Goal: Transaction & Acquisition: Purchase product/service

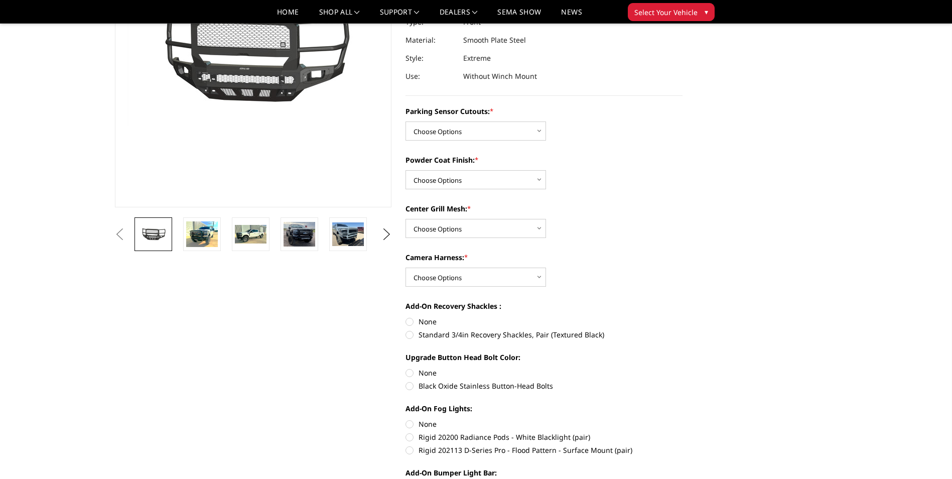
scroll to position [151, 0]
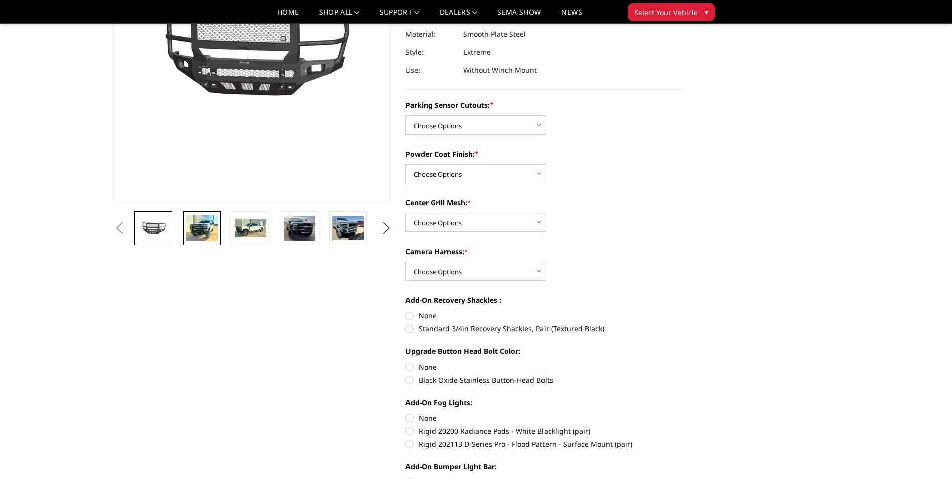
click at [197, 226] on img at bounding box center [202, 228] width 32 height 26
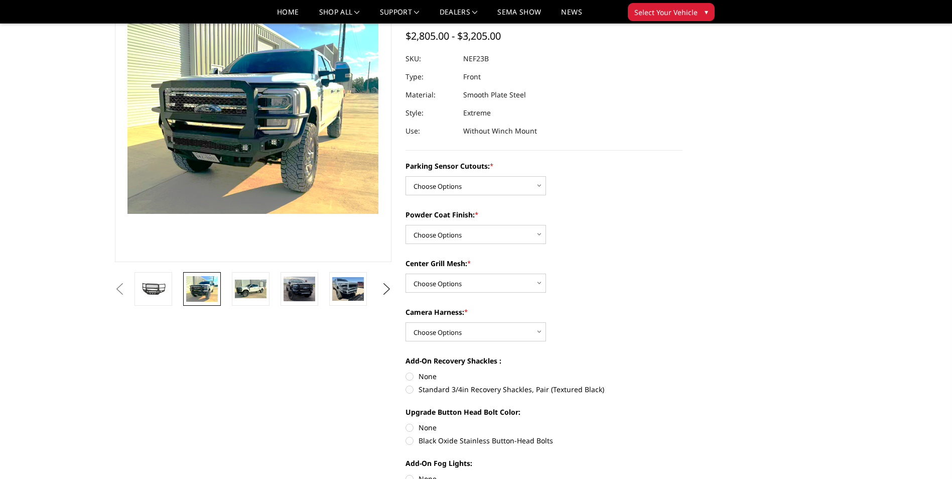
scroll to position [66, 0]
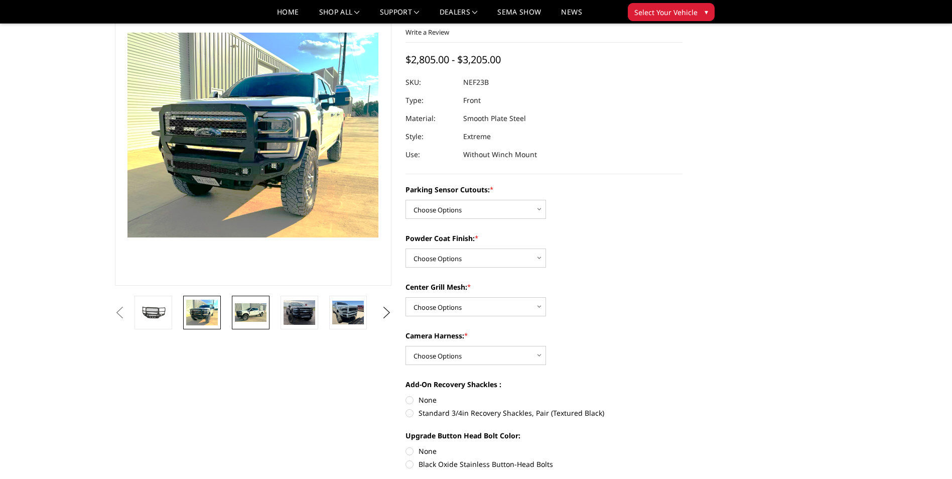
click at [244, 320] on img at bounding box center [251, 312] width 32 height 19
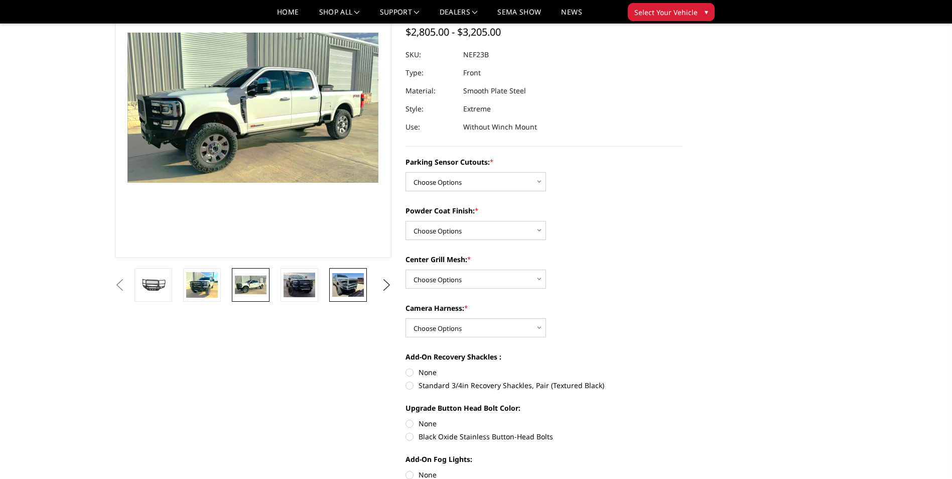
click at [348, 285] on img at bounding box center [348, 285] width 32 height 24
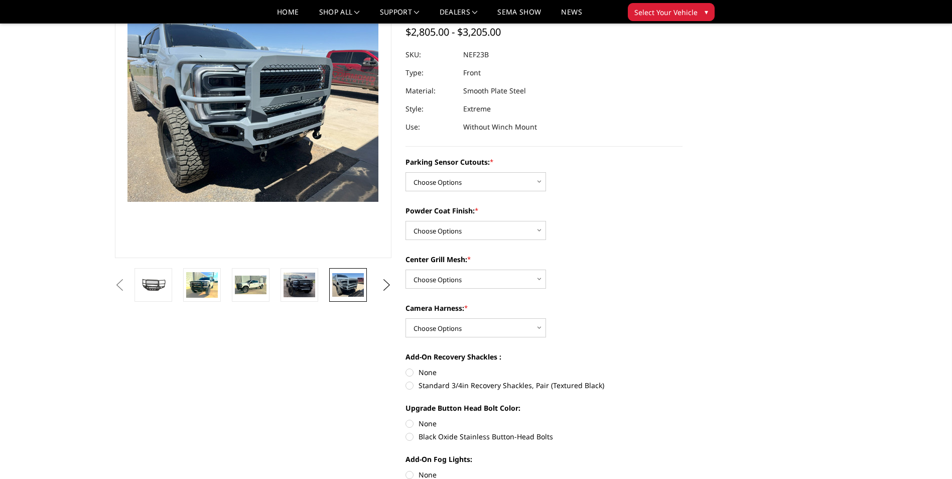
scroll to position [75, 0]
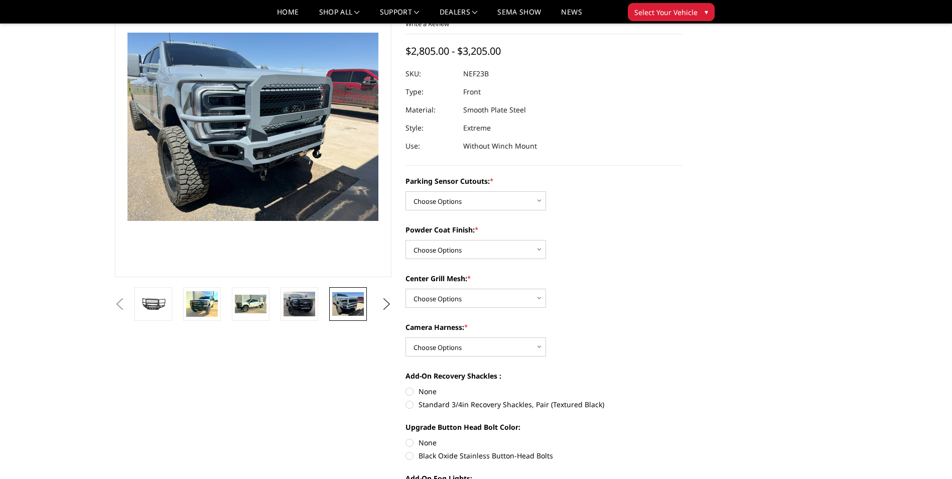
click at [300, 287] on section "Previous Next" at bounding box center [253, 148] width 291 height 345
click at [301, 298] on img at bounding box center [300, 304] width 32 height 25
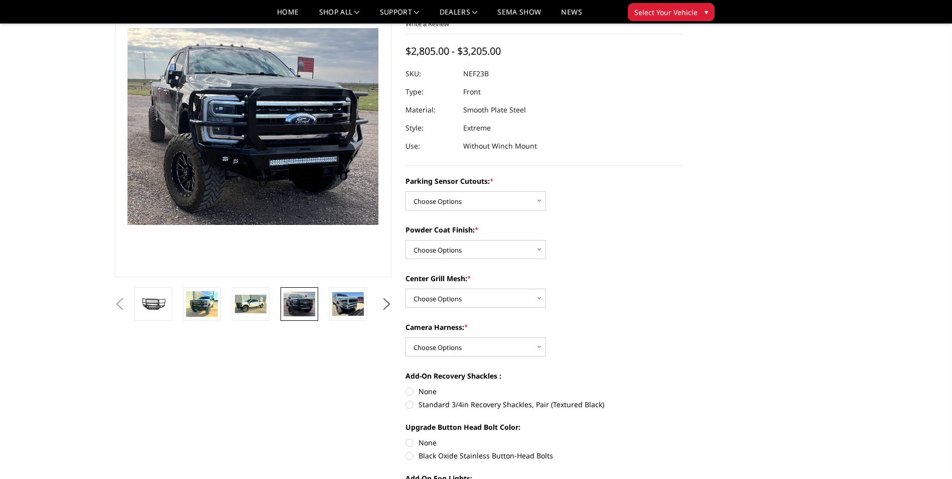
scroll to position [70, 0]
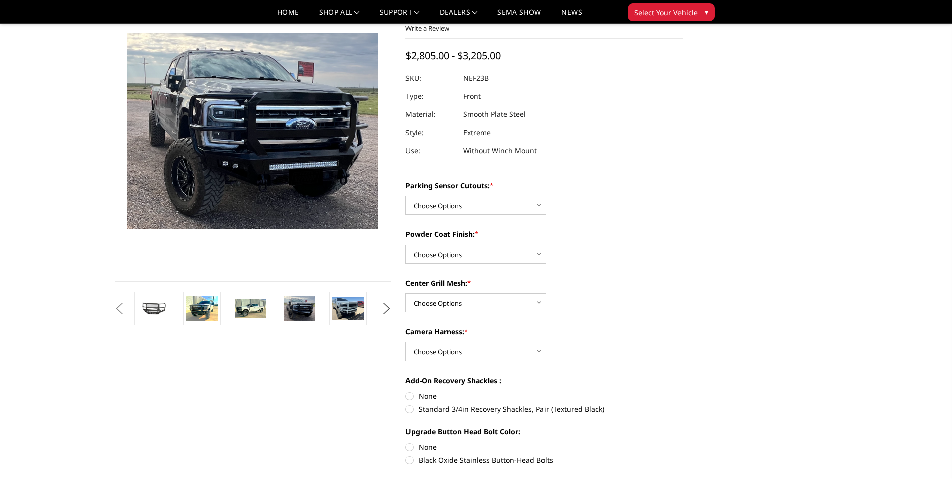
click at [387, 310] on button "Next" at bounding box center [386, 308] width 15 height 15
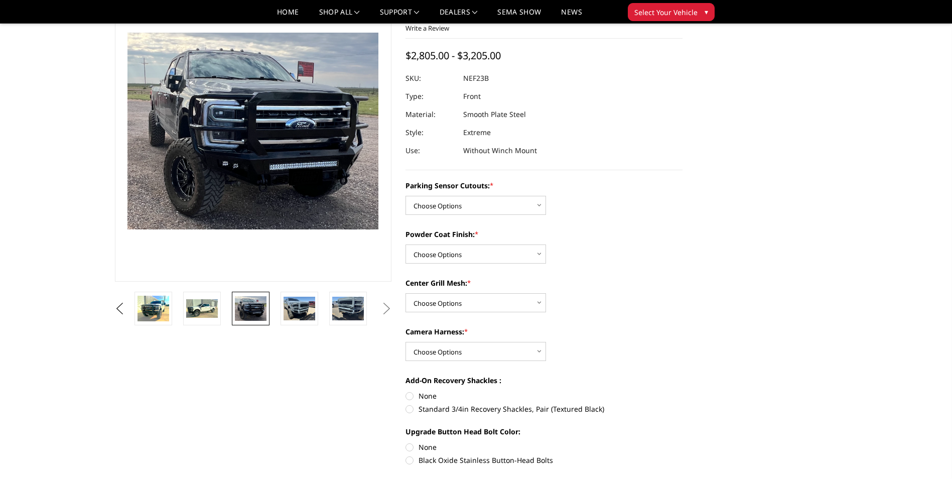
click at [387, 310] on button "Next" at bounding box center [386, 308] width 15 height 15
click at [204, 309] on img at bounding box center [202, 308] width 32 height 19
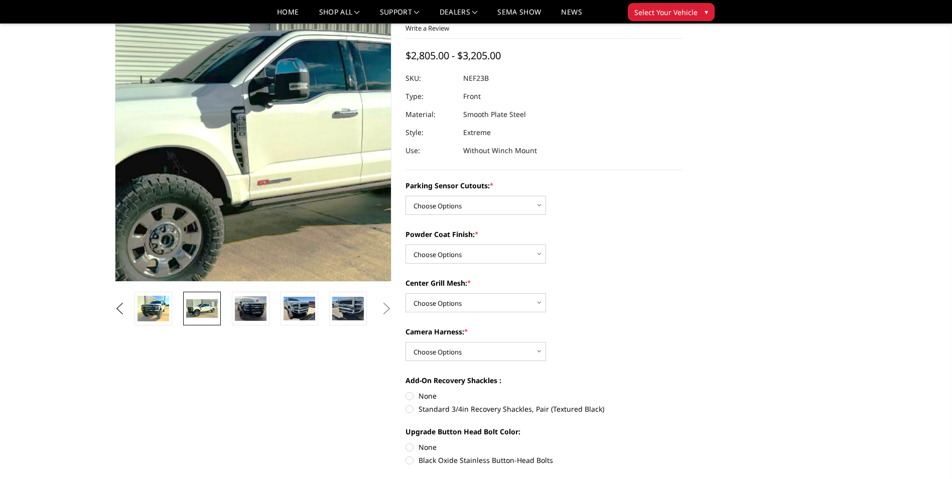
click at [246, 117] on img at bounding box center [263, 135] width 643 height 385
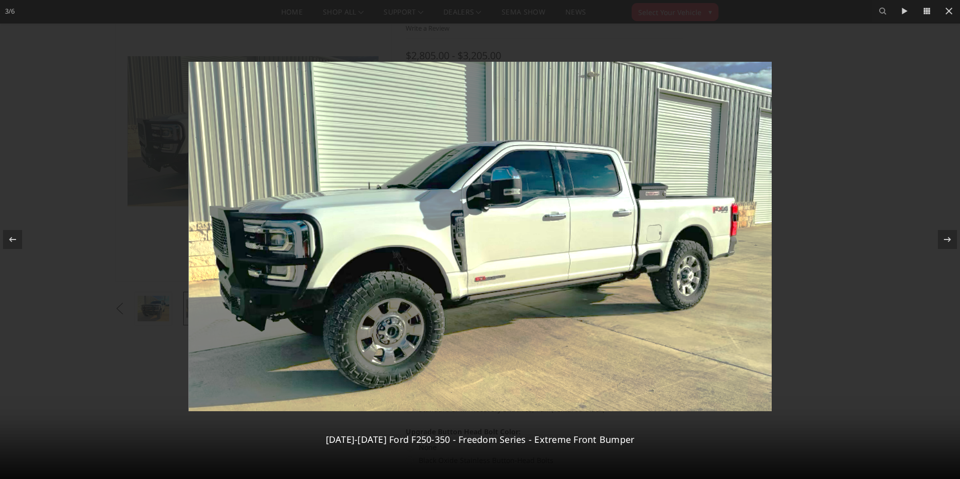
drag, startPoint x: 459, startPoint y: 206, endPoint x: 450, endPoint y: 227, distance: 22.7
click at [450, 227] on img at bounding box center [479, 236] width 583 height 349
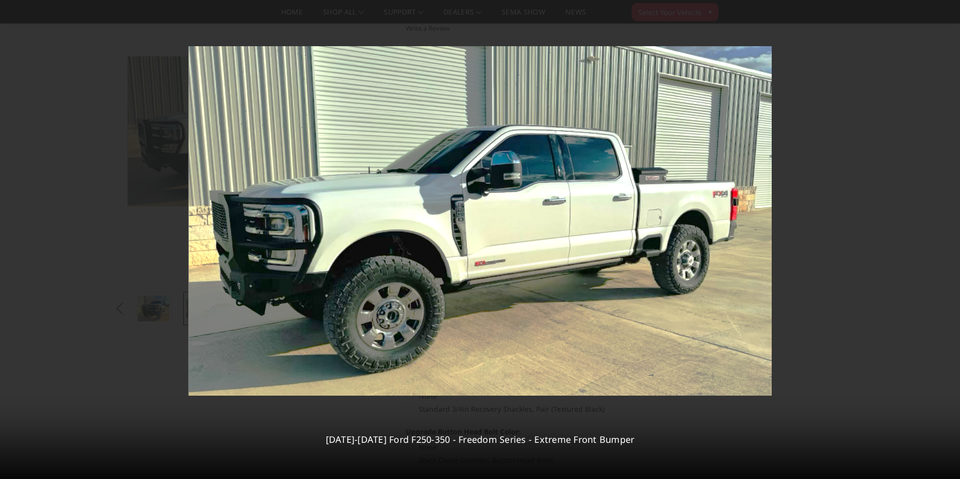
click at [947, 11] on div "3 / [PHONE_NUMBER][DATE][DATE] Ford F250-350 - Freedom Series - Extreme Front B…" at bounding box center [480, 239] width 960 height 479
click at [948, 13] on icon at bounding box center [949, 11] width 12 height 12
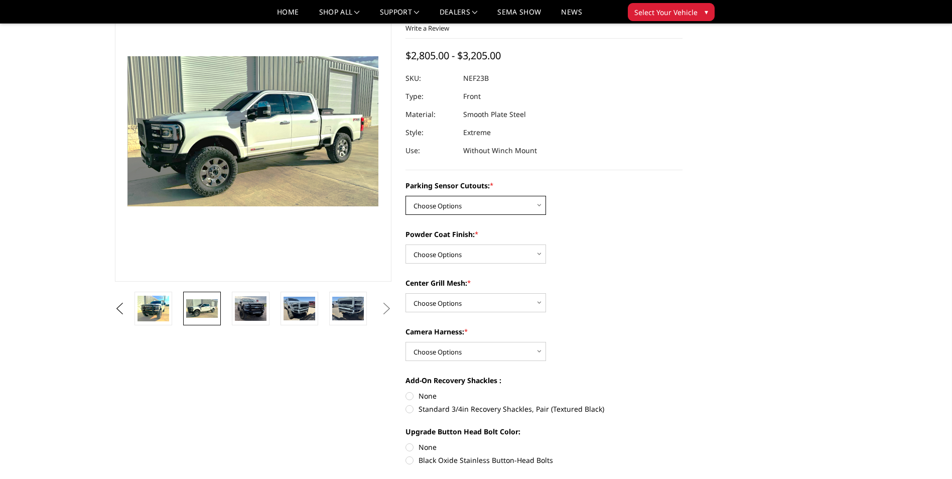
click at [473, 207] on select "Choose Options No - Without Parking Sensor Cutouts Yes - With Parking Sensor Cu…" at bounding box center [476, 205] width 141 height 19
select select "2583"
click at [406, 196] on select "Choose Options No - Without Parking Sensor Cutouts Yes - With Parking Sensor Cu…" at bounding box center [476, 205] width 141 height 19
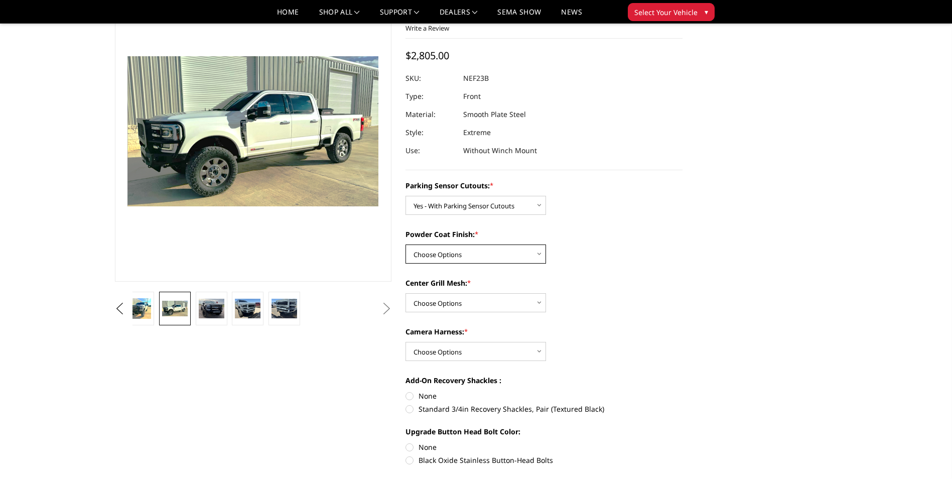
click at [482, 254] on select "Choose Options Bare Metal Textured Black Powder Coat" at bounding box center [476, 253] width 141 height 19
select select "2585"
click at [406, 244] on select "Choose Options Bare Metal Textured Black Powder Coat" at bounding box center [476, 253] width 141 height 19
click at [465, 307] on select "Choose Options With Center Grill Mesh Without Center Grill Mesh" at bounding box center [476, 302] width 141 height 19
select select "2586"
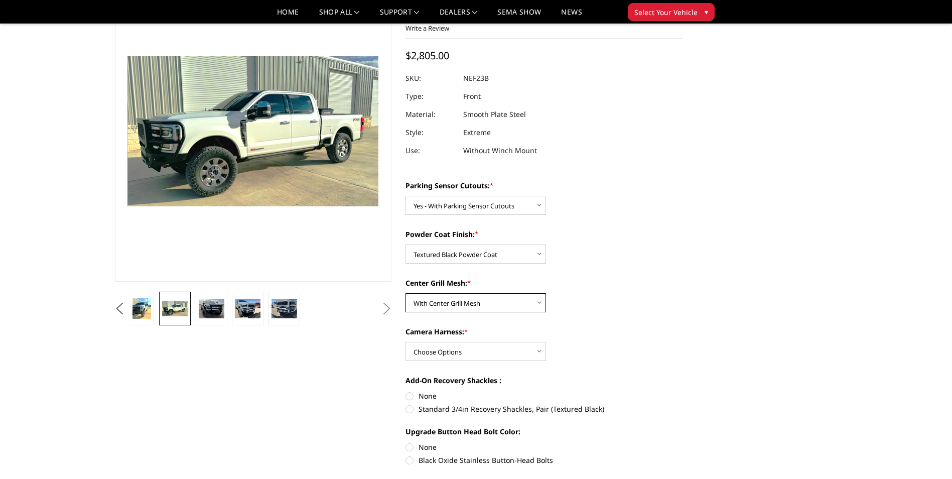
click at [406, 293] on select "Choose Options With Center Grill Mesh Without Center Grill Mesh" at bounding box center [476, 302] width 141 height 19
click at [128, 310] on button "Previous" at bounding box center [119, 308] width 15 height 15
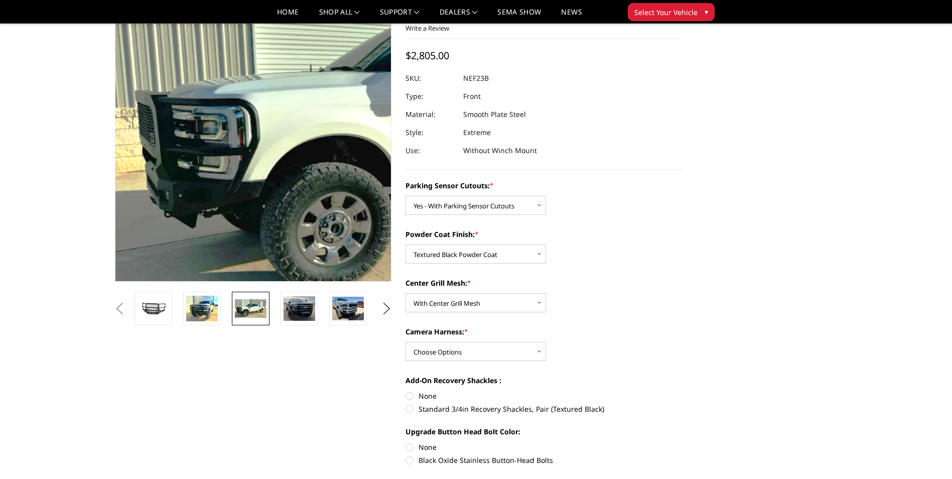
click at [122, 161] on img at bounding box center [432, 123] width 643 height 385
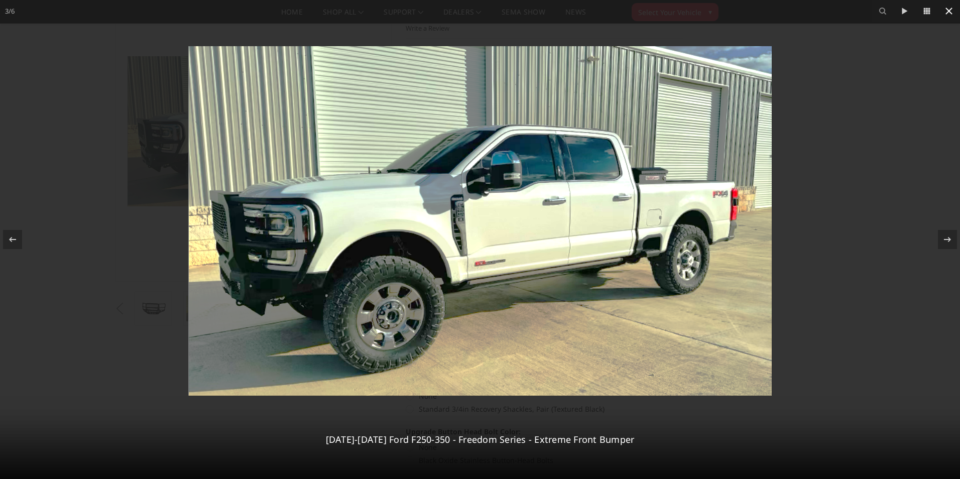
click at [950, 11] on icon at bounding box center [949, 11] width 12 height 12
